Goal: Transaction & Acquisition: Purchase product/service

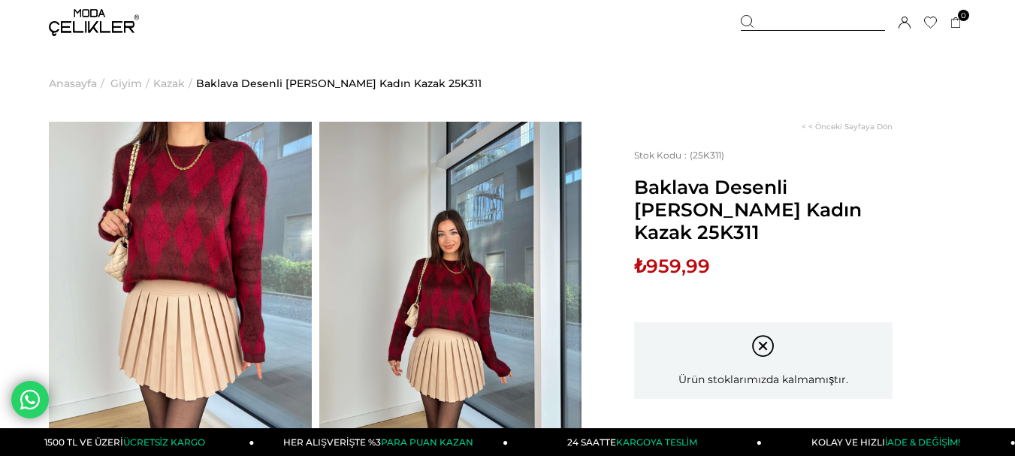
click at [82, 25] on img at bounding box center [94, 22] width 90 height 27
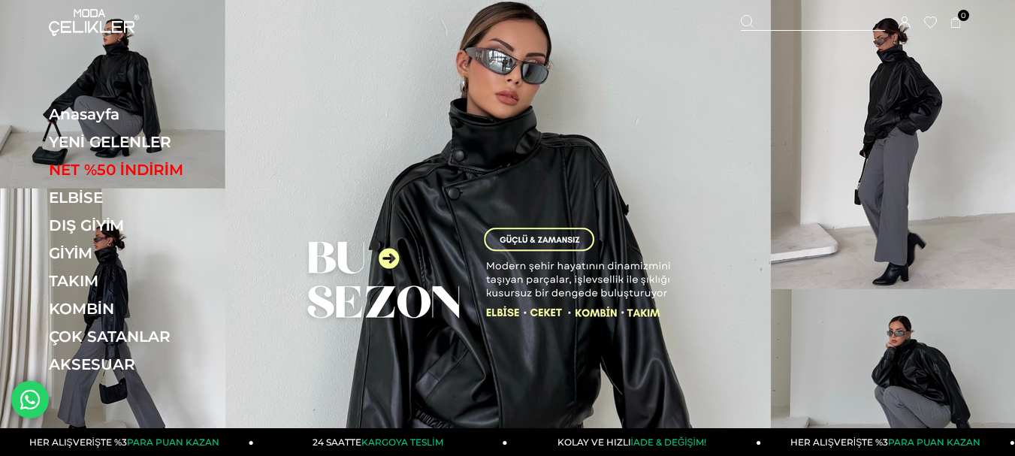
click at [134, 143] on link "YENİ GELENLER" at bounding box center [152, 142] width 207 height 18
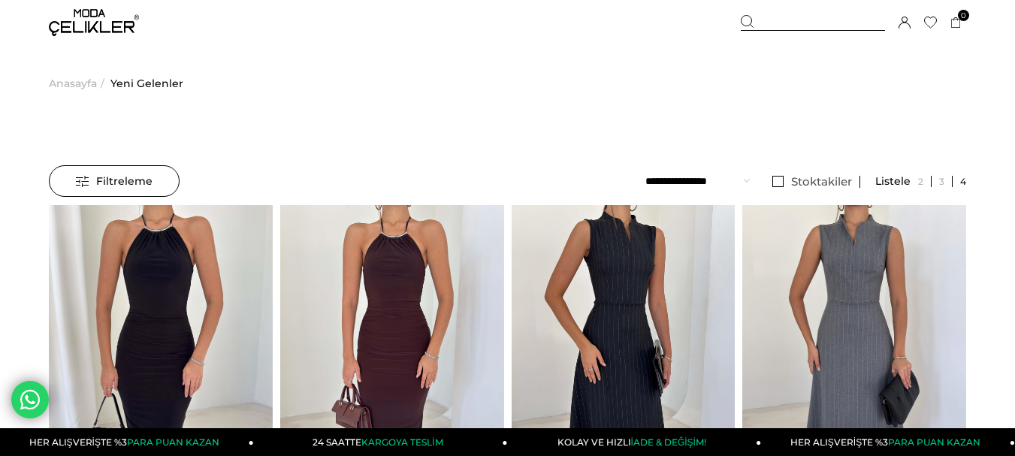
click at [107, 25] on img at bounding box center [94, 22] width 90 height 27
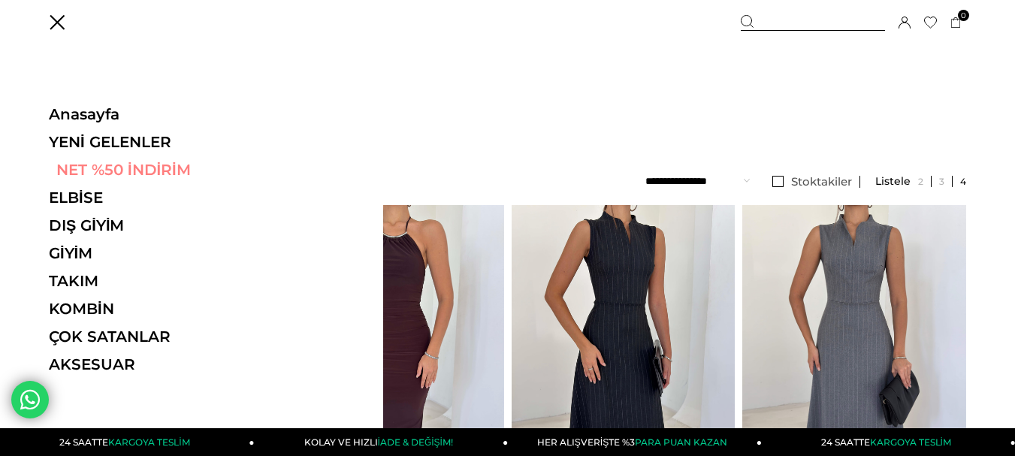
click at [136, 167] on link "NET %50 İNDİRİM" at bounding box center [152, 170] width 207 height 18
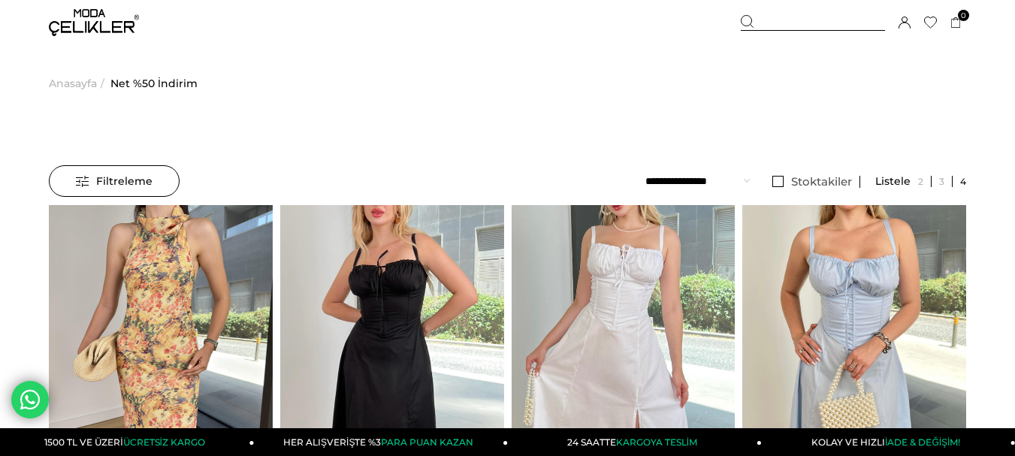
click at [98, 35] on img at bounding box center [94, 22] width 90 height 27
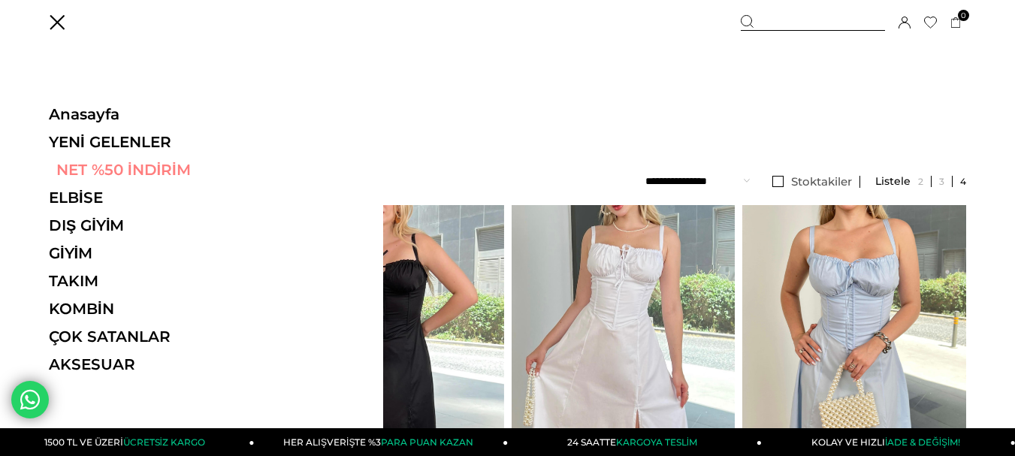
click at [116, 164] on link "NET %50 İNDİRİM" at bounding box center [152, 170] width 207 height 18
